Goal: Task Accomplishment & Management: Use online tool/utility

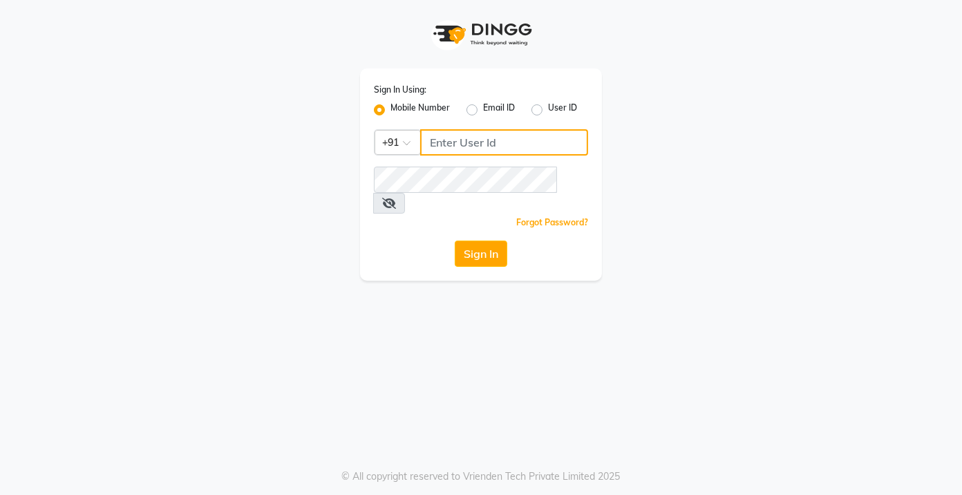
click at [505, 147] on input "Username" at bounding box center [504, 142] width 168 height 26
type input "7022410823"
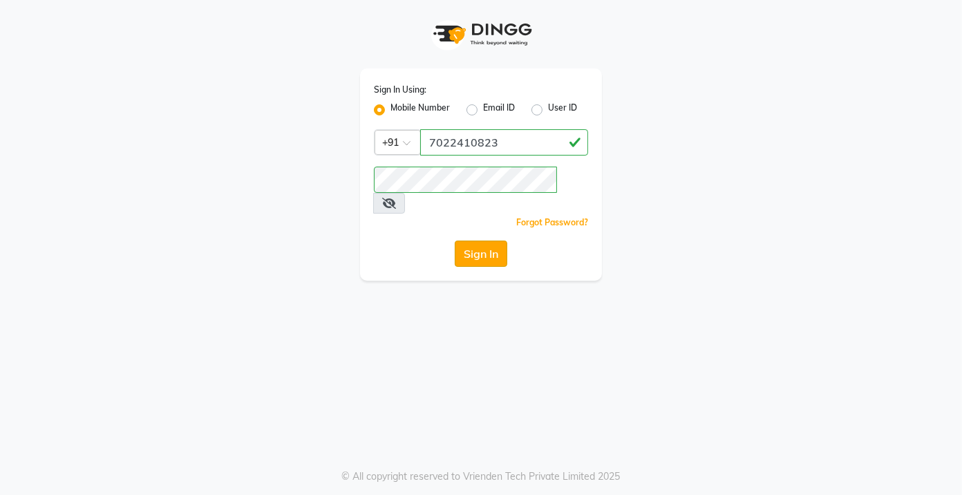
click at [488, 241] on button "Sign In" at bounding box center [481, 254] width 53 height 26
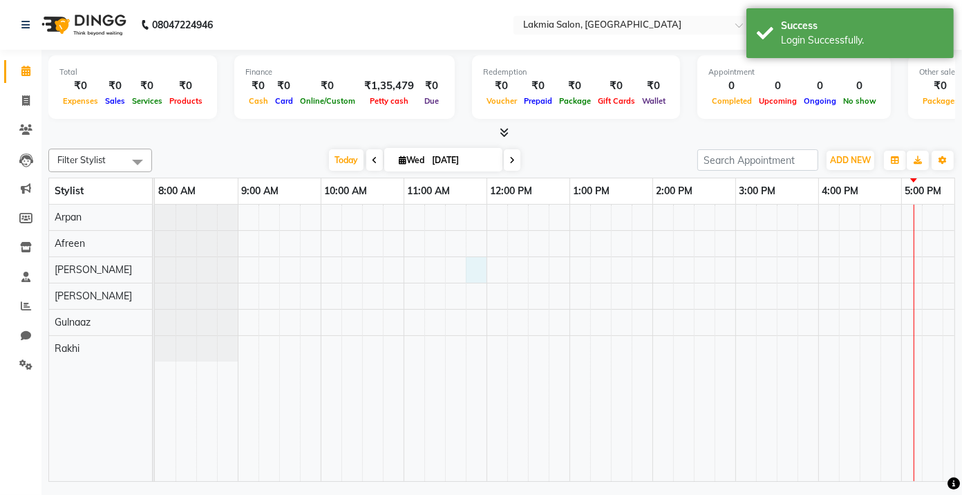
click at [480, 272] on div at bounding box center [694, 343] width 1078 height 277
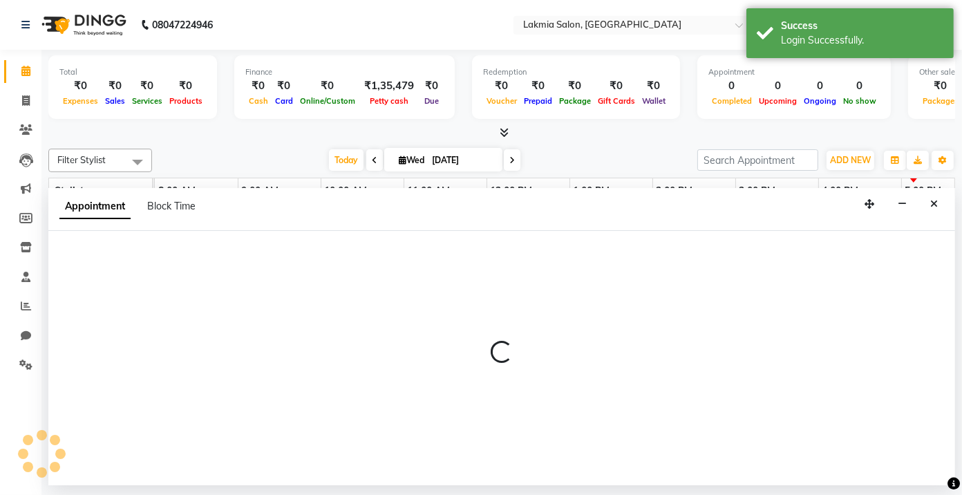
select select "79312"
select select "705"
select select "tentative"
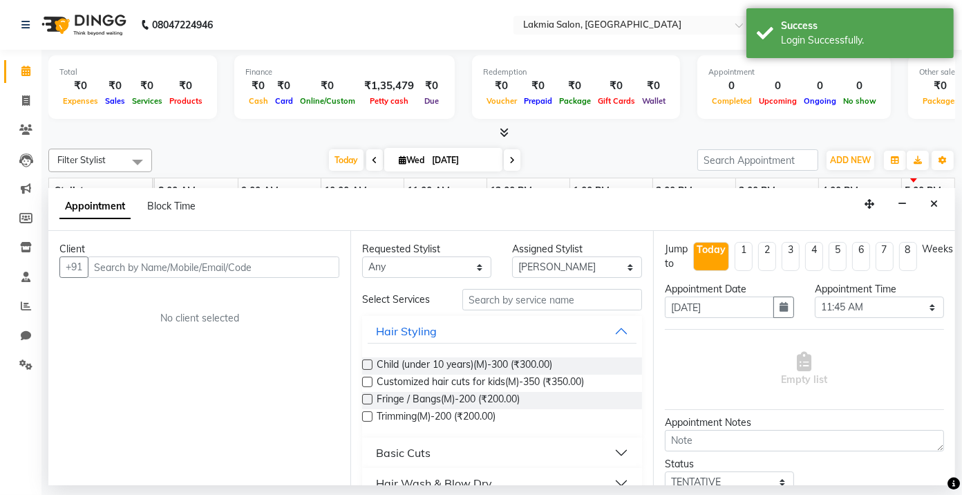
drag, startPoint x: 229, startPoint y: 272, endPoint x: 239, endPoint y: 253, distance: 22.0
click at [232, 272] on input "text" at bounding box center [214, 266] width 252 height 21
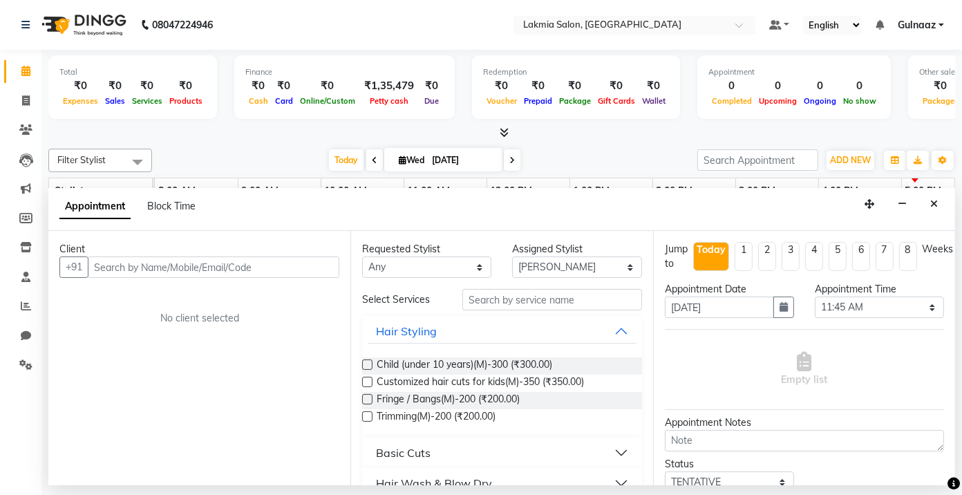
click at [242, 274] on input "text" at bounding box center [214, 266] width 252 height 21
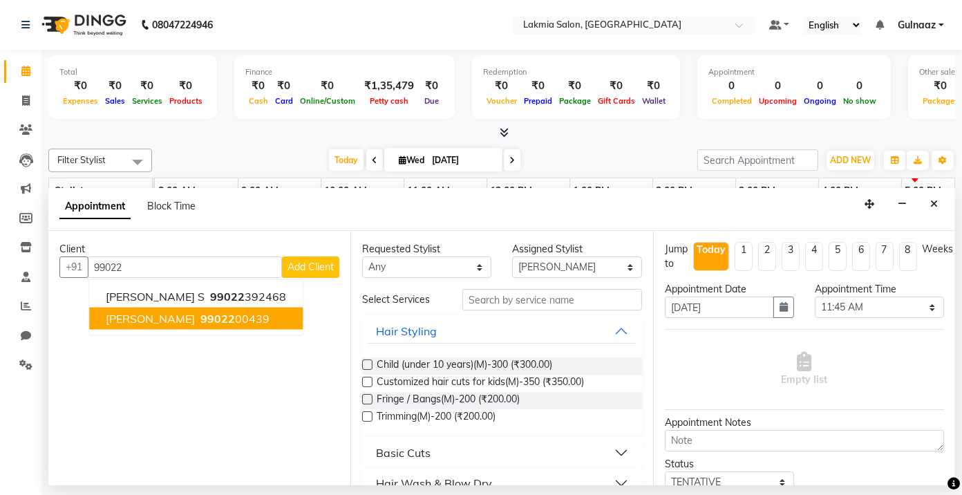
click at [200, 317] on span "99022" at bounding box center [217, 319] width 35 height 14
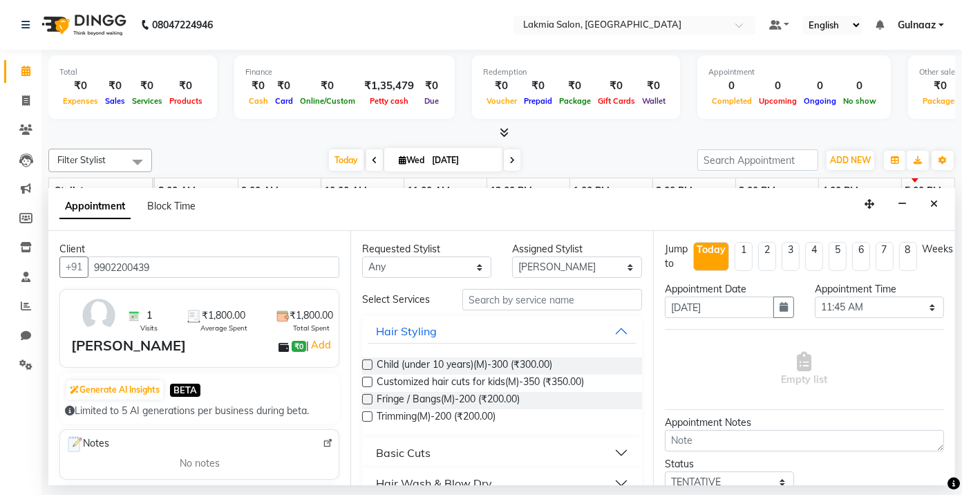
type input "9902200439"
click at [473, 263] on select "Any [PERSON_NAME] [PERSON_NAME] Rakhi [PERSON_NAME]" at bounding box center [426, 266] width 129 height 21
select select "79312"
click at [362, 256] on select "Any [PERSON_NAME] [PERSON_NAME] Rakhi [PERSON_NAME]" at bounding box center [426, 266] width 129 height 21
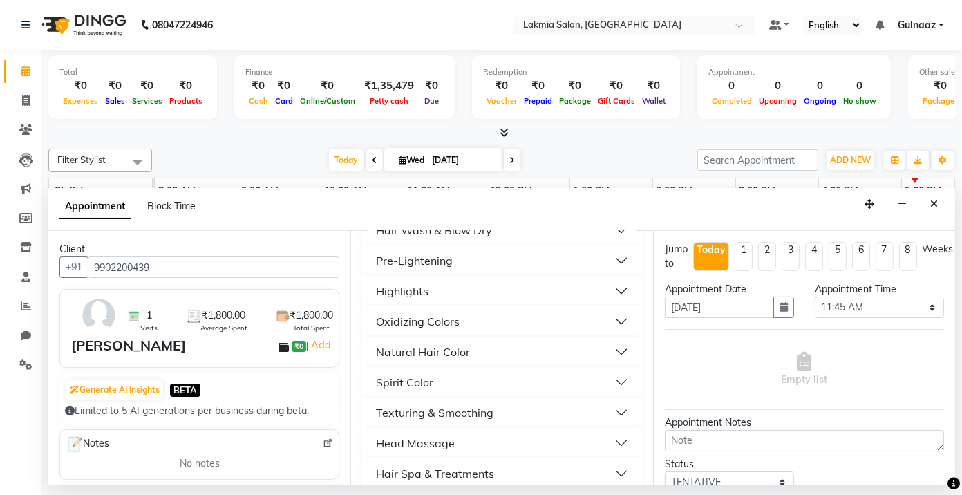
scroll to position [312, 0]
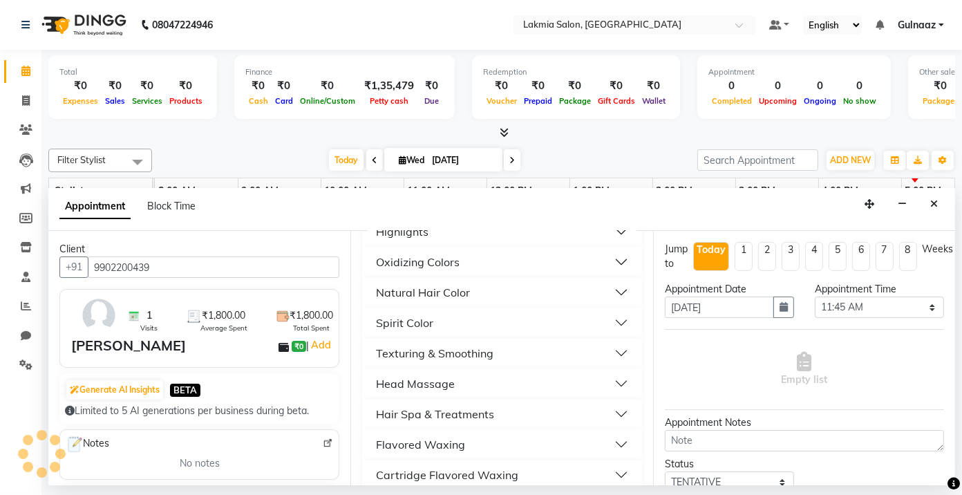
click at [612, 352] on button "Texturing & Smoothing" at bounding box center [502, 353] width 268 height 25
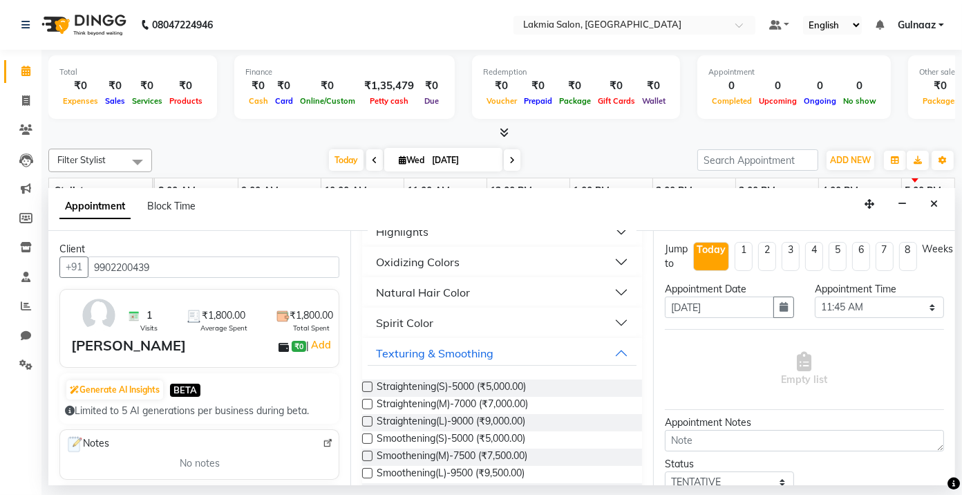
click at [363, 382] on label at bounding box center [367, 387] width 10 height 10
click at [363, 384] on input "checkbox" at bounding box center [366, 388] width 9 height 9
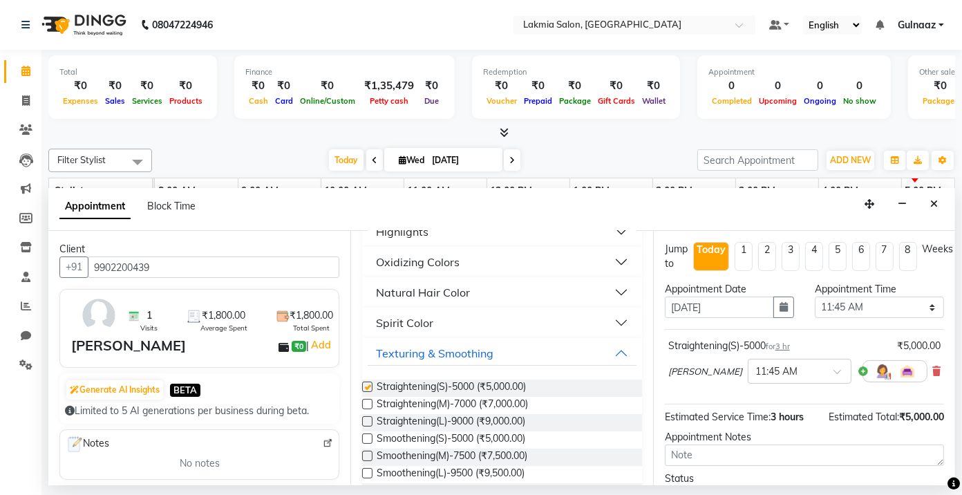
checkbox input "false"
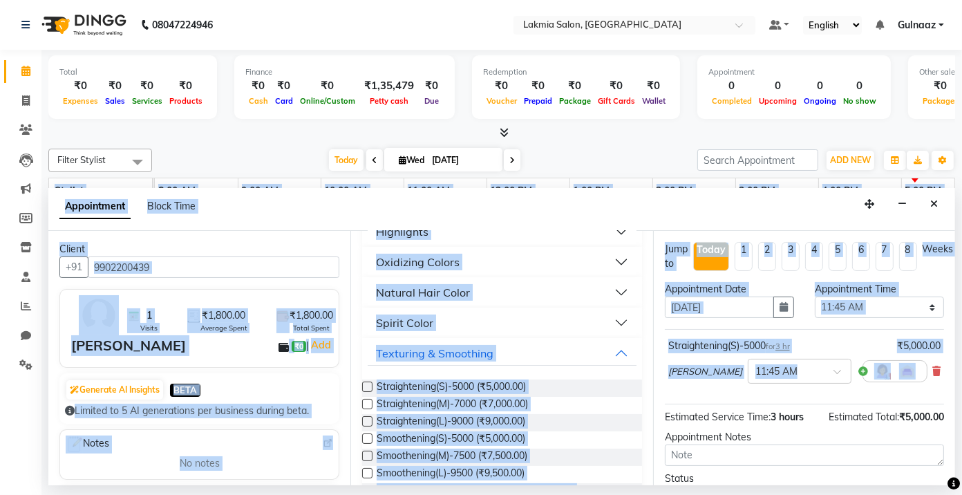
scroll to position [0, 8]
drag, startPoint x: 955, startPoint y: 377, endPoint x: 953, endPoint y: 400, distance: 23.0
click at [953, 400] on div "Total ₹0 Expenses ₹0 Sales ₹0 Services ₹0 Products Finance ₹0 Cash ₹0 Card ₹0 O…" at bounding box center [501, 268] width 921 height 436
click at [928, 392] on div "Jump to [DATE] 1 2 3 4 5 6 7 8 Weeks Appointment Date [DATE] Appointment Time S…" at bounding box center [804, 358] width 302 height 254
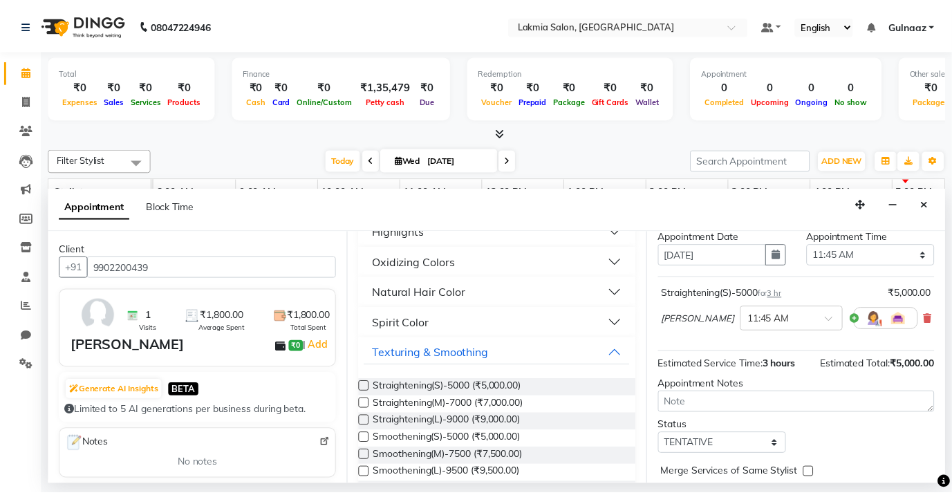
scroll to position [109, 7]
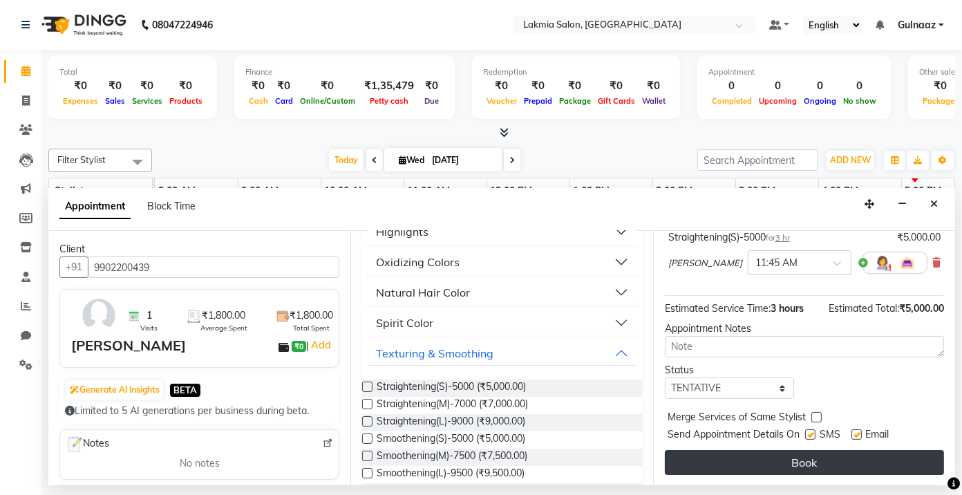
click at [787, 466] on button "Book" at bounding box center [804, 462] width 279 height 25
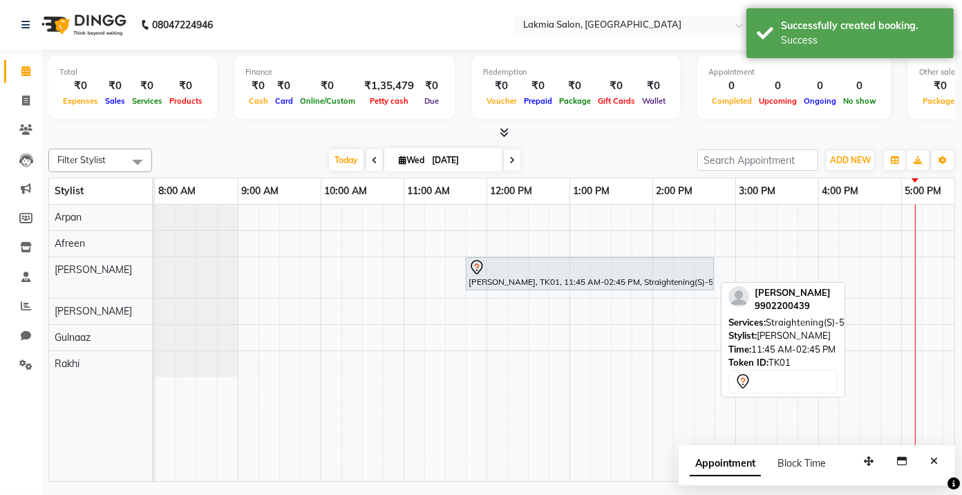
click at [588, 277] on div "[PERSON_NAME], TK01, 11:45 AM-02:45 PM, Straightening(S)-5000" at bounding box center [589, 273] width 245 height 29
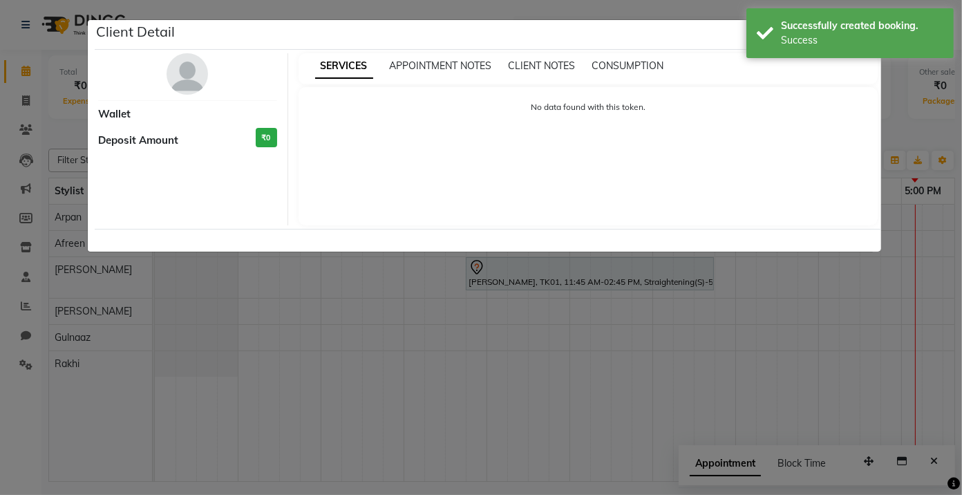
select select "7"
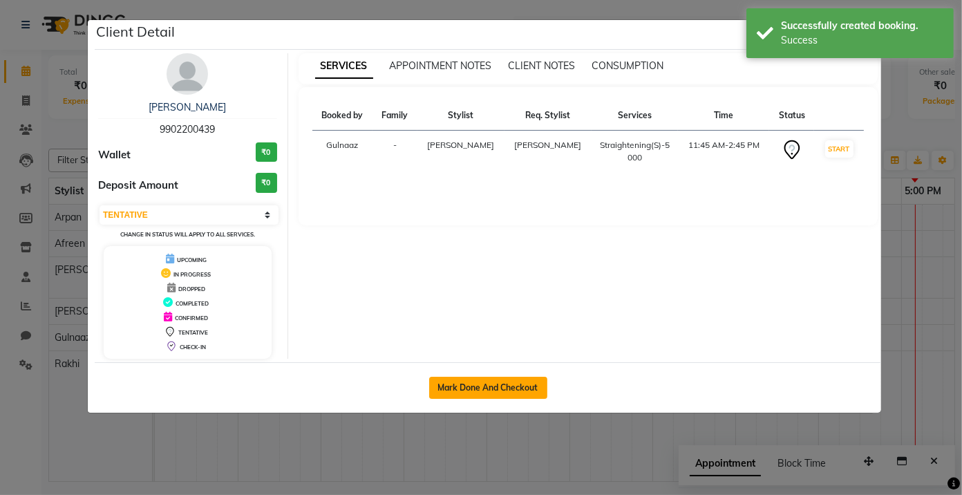
click at [506, 386] on button "Mark Done And Checkout" at bounding box center [488, 388] width 118 height 22
select select "service"
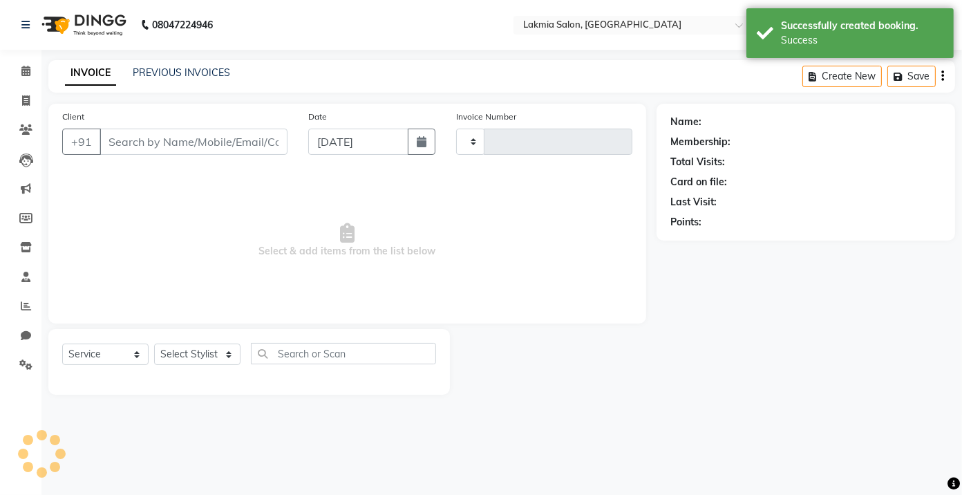
type input "0227"
select select "8235"
type input "9902200439"
select select "79312"
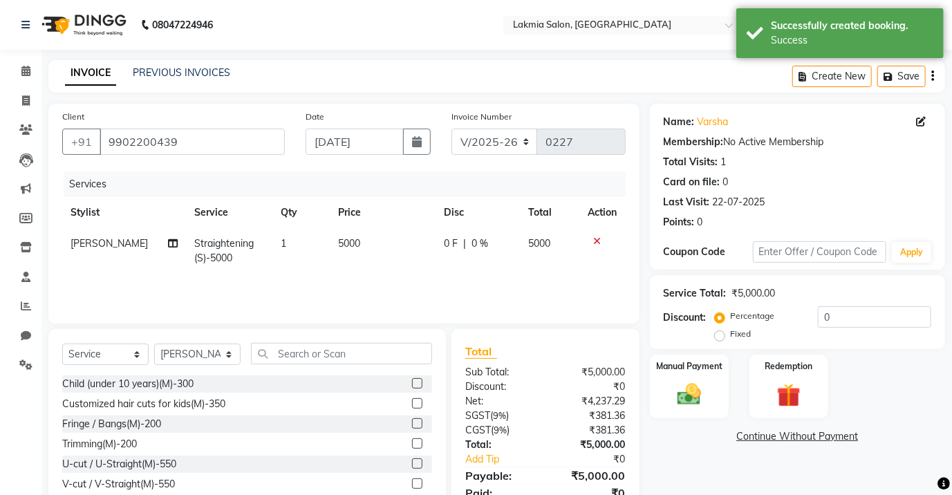
click at [354, 246] on span "5000" at bounding box center [349, 243] width 22 height 12
select select "79312"
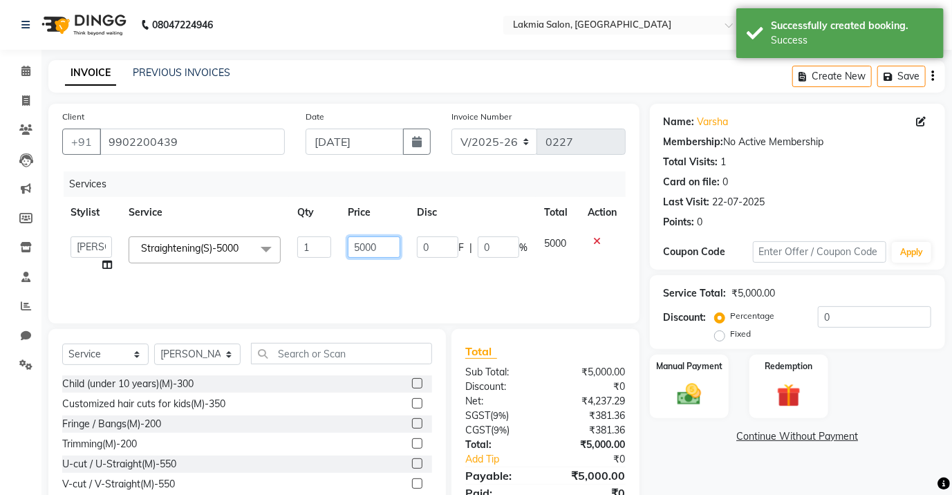
click at [378, 250] on input "5000" at bounding box center [374, 246] width 53 height 21
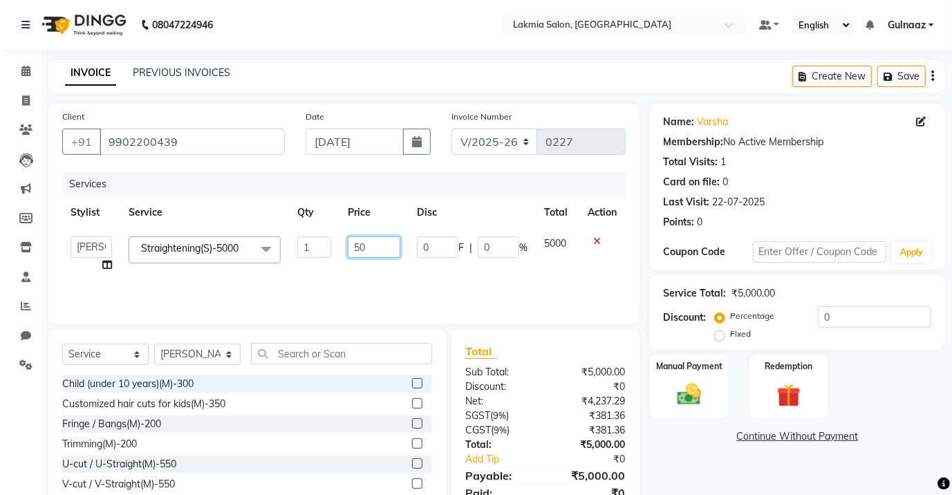
type input "5"
type input "4000"
click at [390, 275] on div "Services Stylist Service Qty Price Disc Total Action [PERSON_NAME] [PERSON_NAME…" at bounding box center [343, 240] width 563 height 138
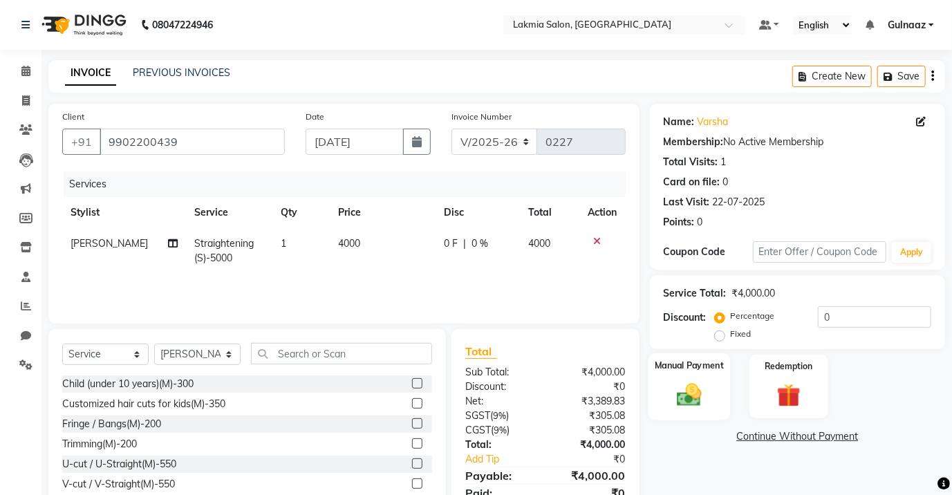
click at [684, 394] on img at bounding box center [689, 394] width 40 height 28
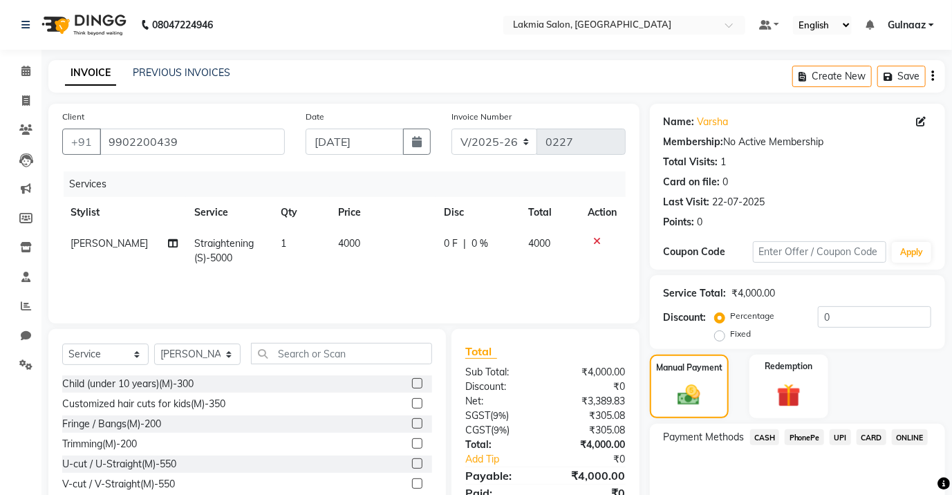
click at [797, 437] on span "PhonePe" at bounding box center [804, 437] width 39 height 16
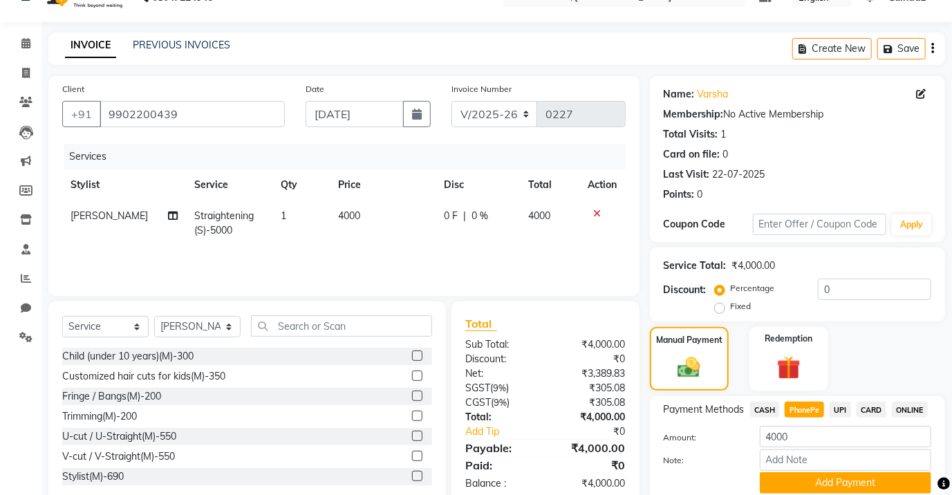
scroll to position [81, 0]
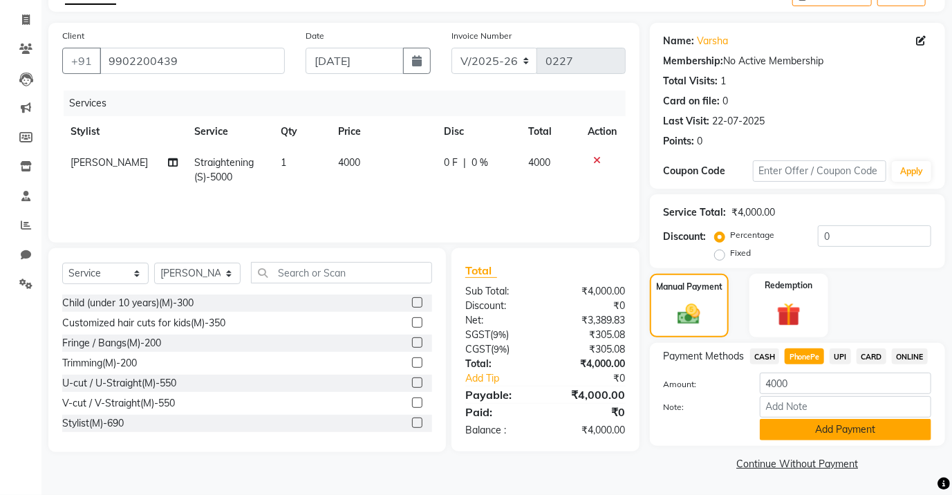
click at [861, 428] on button "Add Payment" at bounding box center [845, 429] width 171 height 21
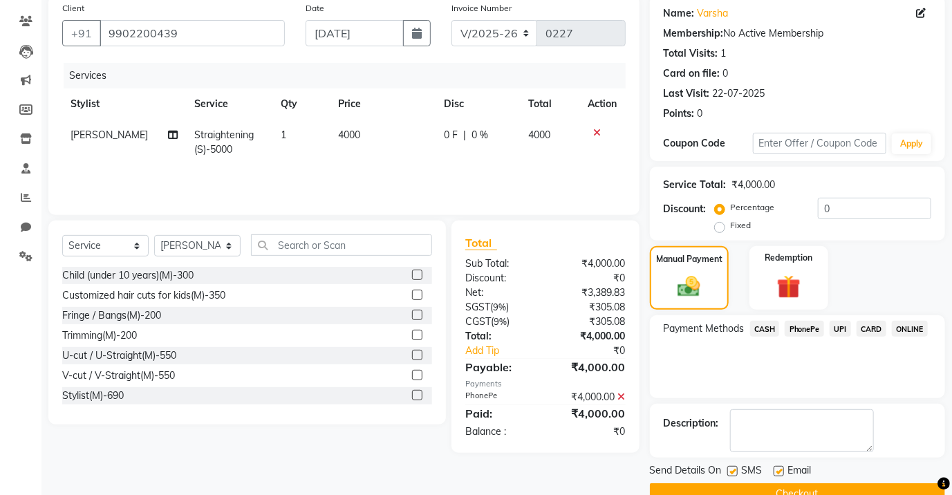
scroll to position [138, 0]
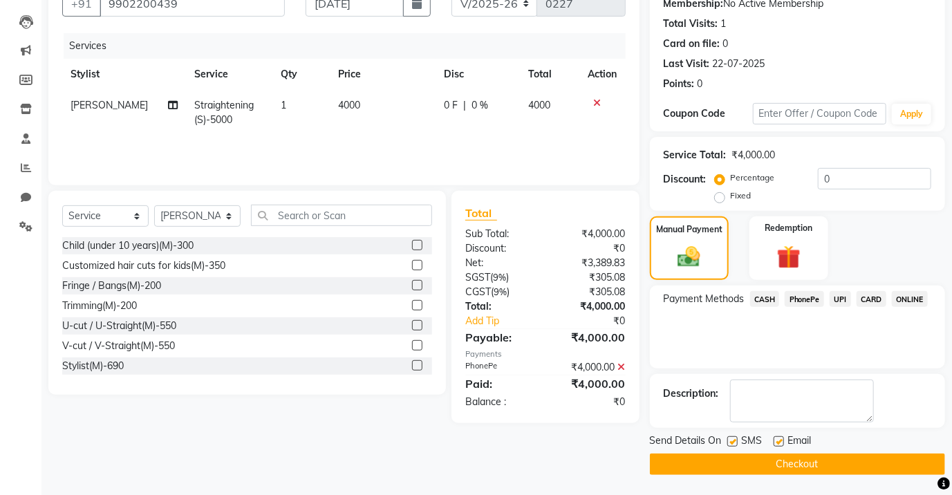
click at [776, 439] on label at bounding box center [779, 441] width 10 height 10
click at [776, 439] on input "checkbox" at bounding box center [778, 442] width 9 height 9
checkbox input "false"
click at [797, 465] on button "Checkout" at bounding box center [797, 463] width 295 height 21
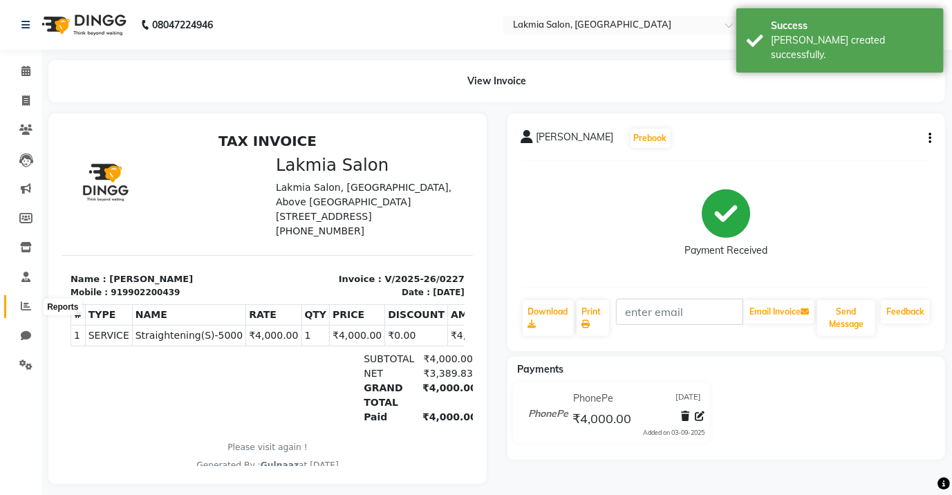
click at [25, 304] on icon at bounding box center [26, 306] width 10 height 10
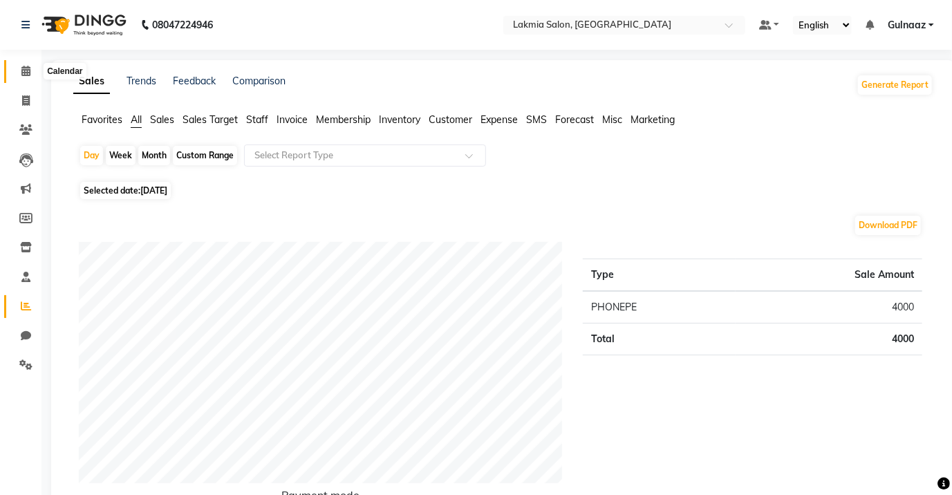
click at [22, 74] on icon at bounding box center [25, 71] width 9 height 10
